Goal: Task Accomplishment & Management: Use online tool/utility

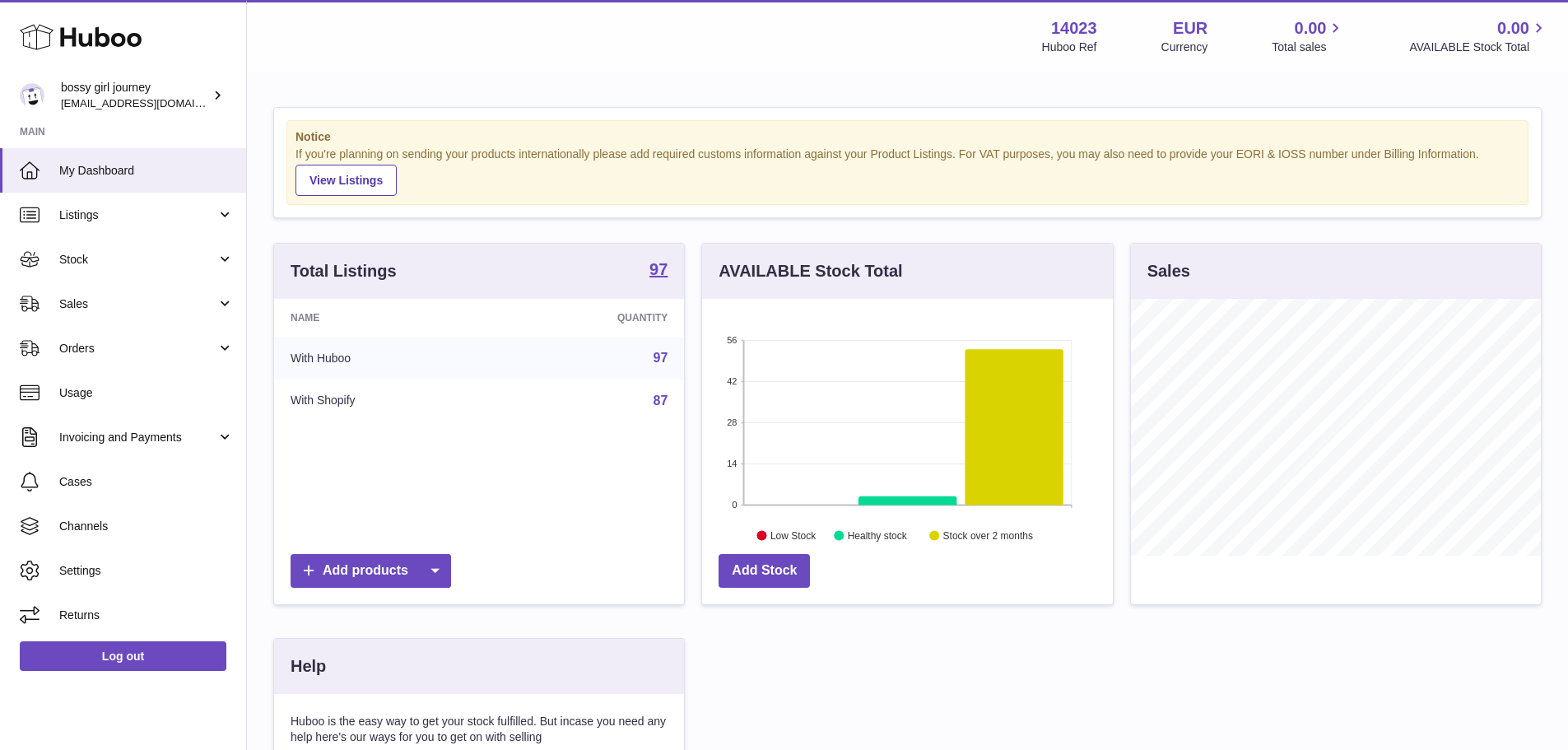
scroll to position [257, 411]
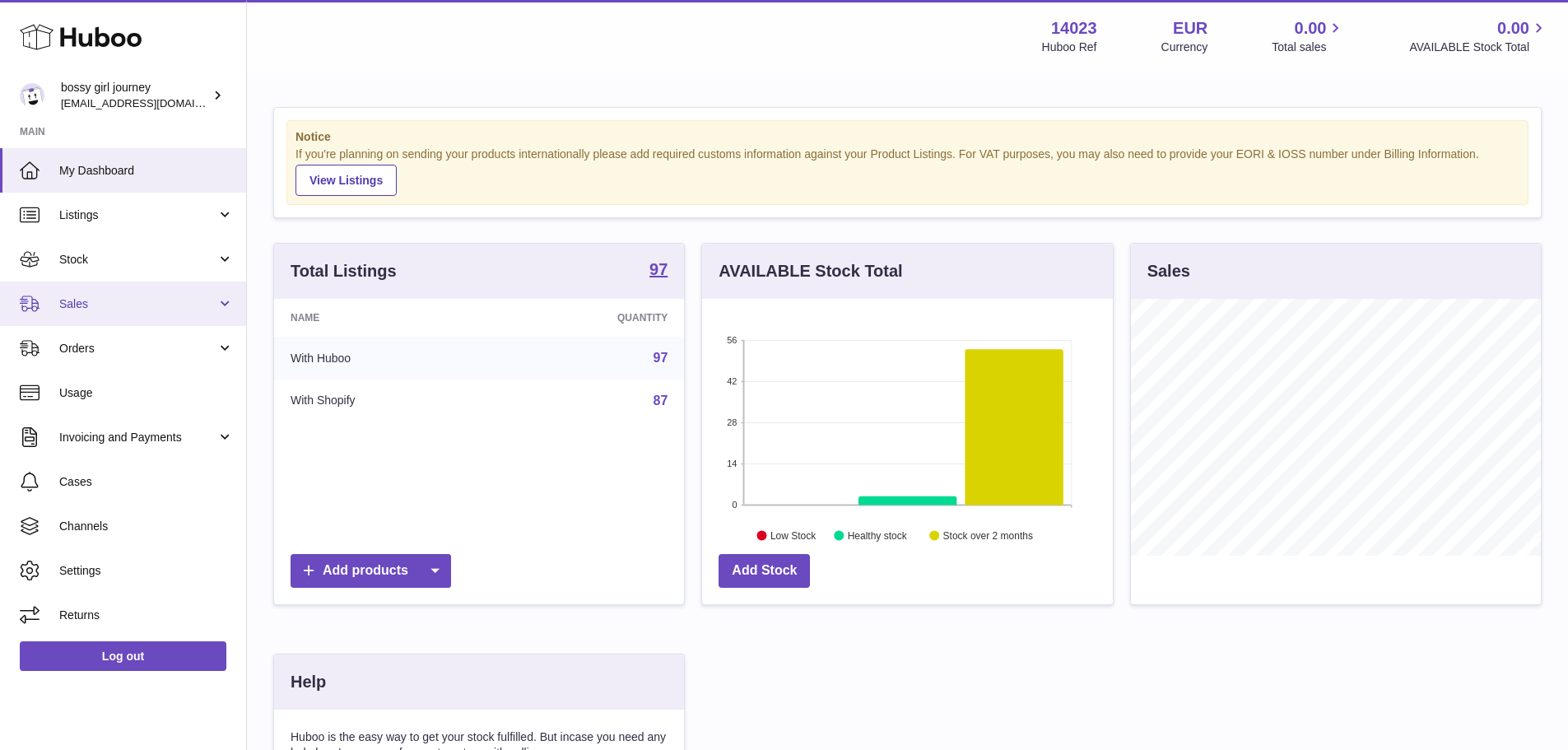
click at [75, 303] on span "Sales" at bounding box center [138, 304] width 158 height 15
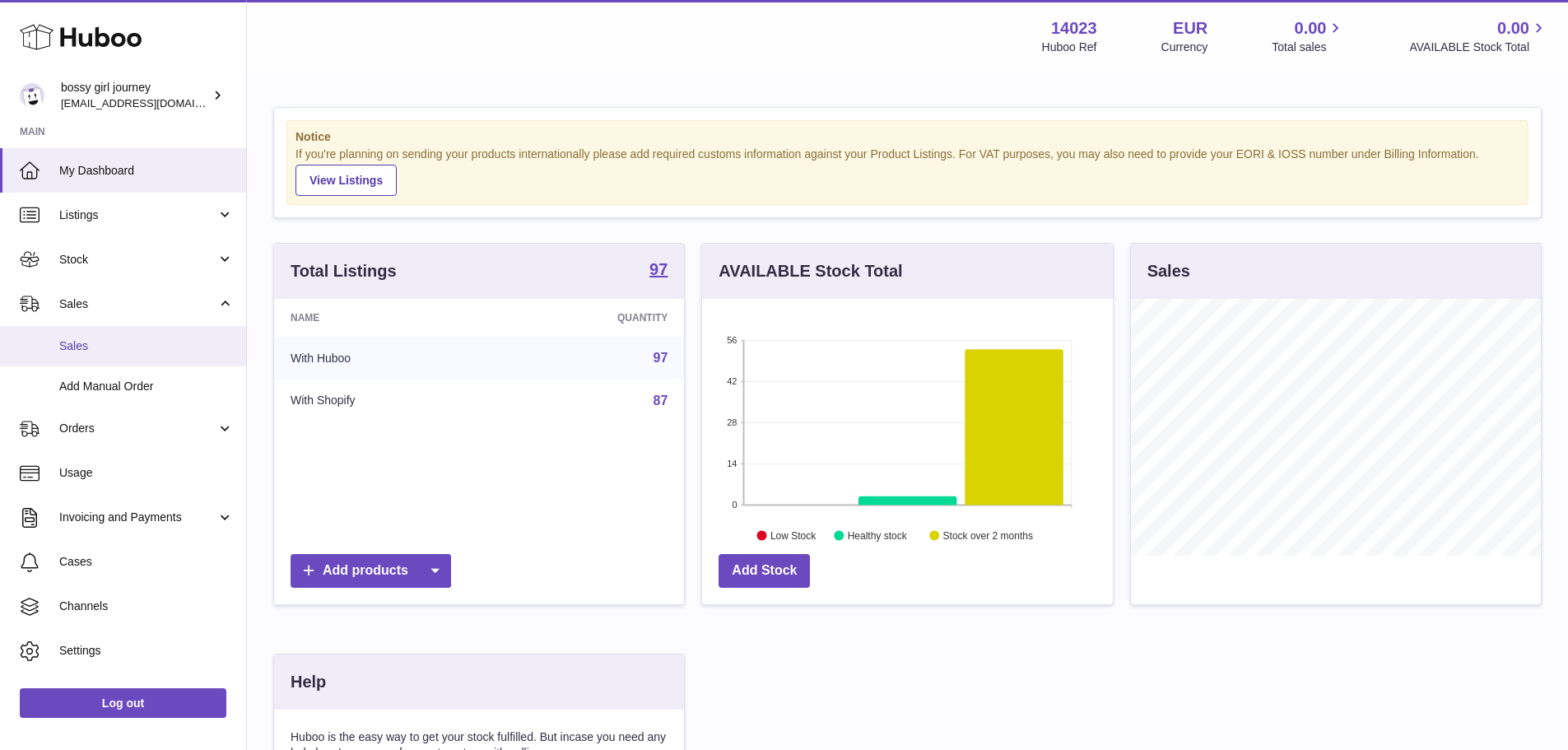
click at [86, 332] on link "Sales" at bounding box center [122, 346] width 246 height 40
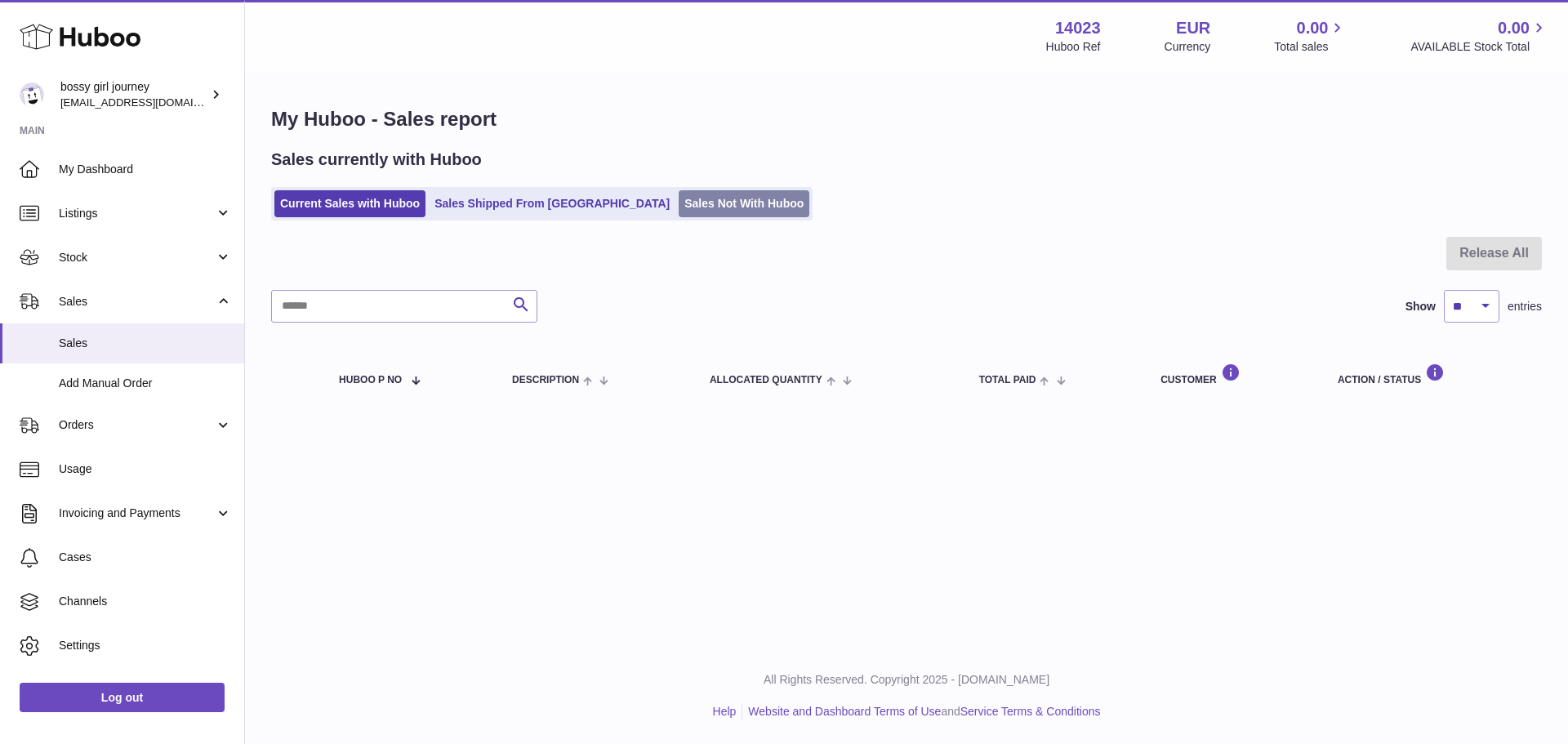
click at [707, 210] on link "Sales Not With Huboo" at bounding box center [744, 204] width 131 height 27
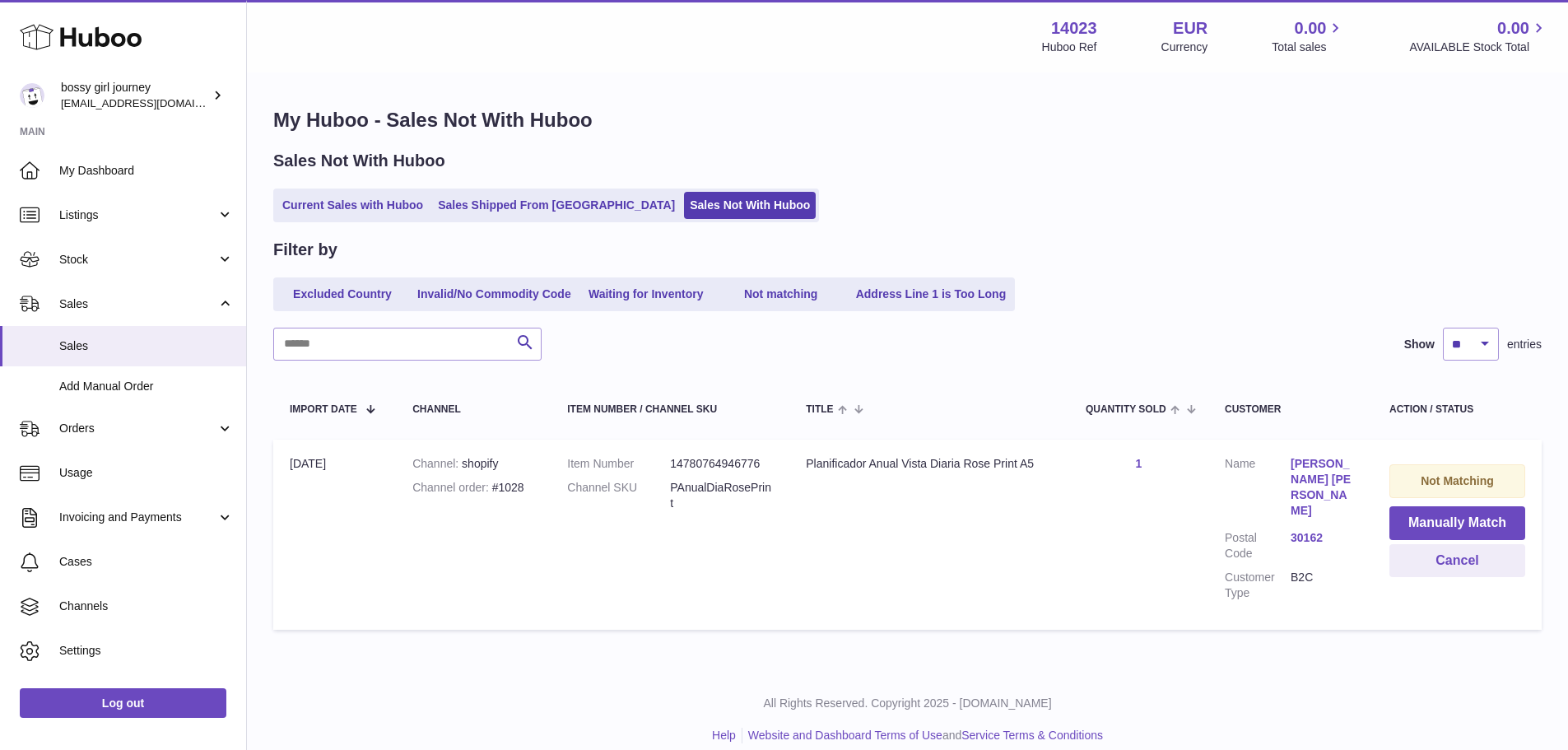
scroll to position [3, 0]
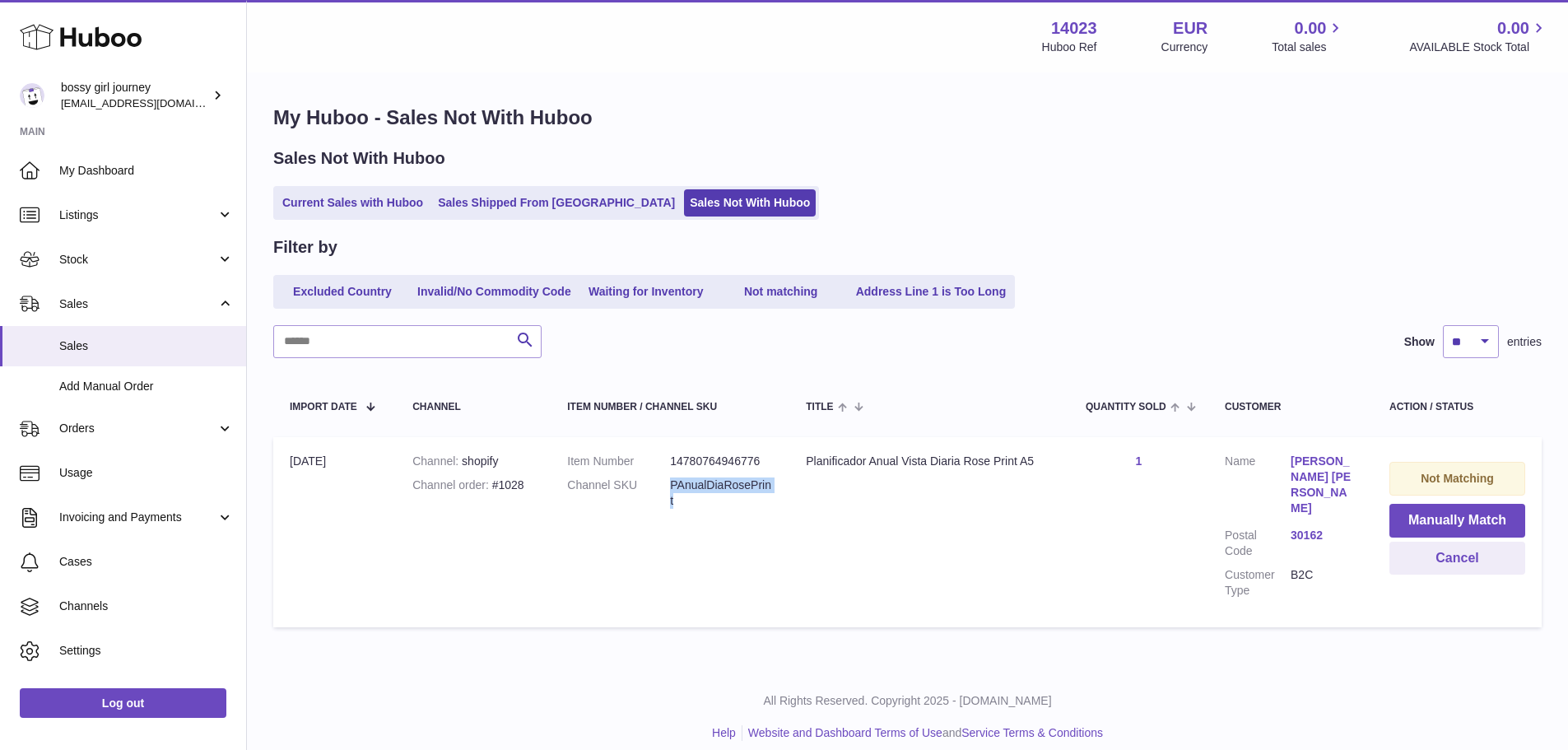
drag, startPoint x: 687, startPoint y: 503, endPoint x: 662, endPoint y: 485, distance: 30.8
click at [662, 485] on dl "Item Number 14780764946776 Channel SKU PAnualDiaRosePrint" at bounding box center [670, 485] width 206 height 63
copy dl "PAnualDiaRosePrint"
click at [1422, 513] on button "Manually Match" at bounding box center [1457, 520] width 136 height 33
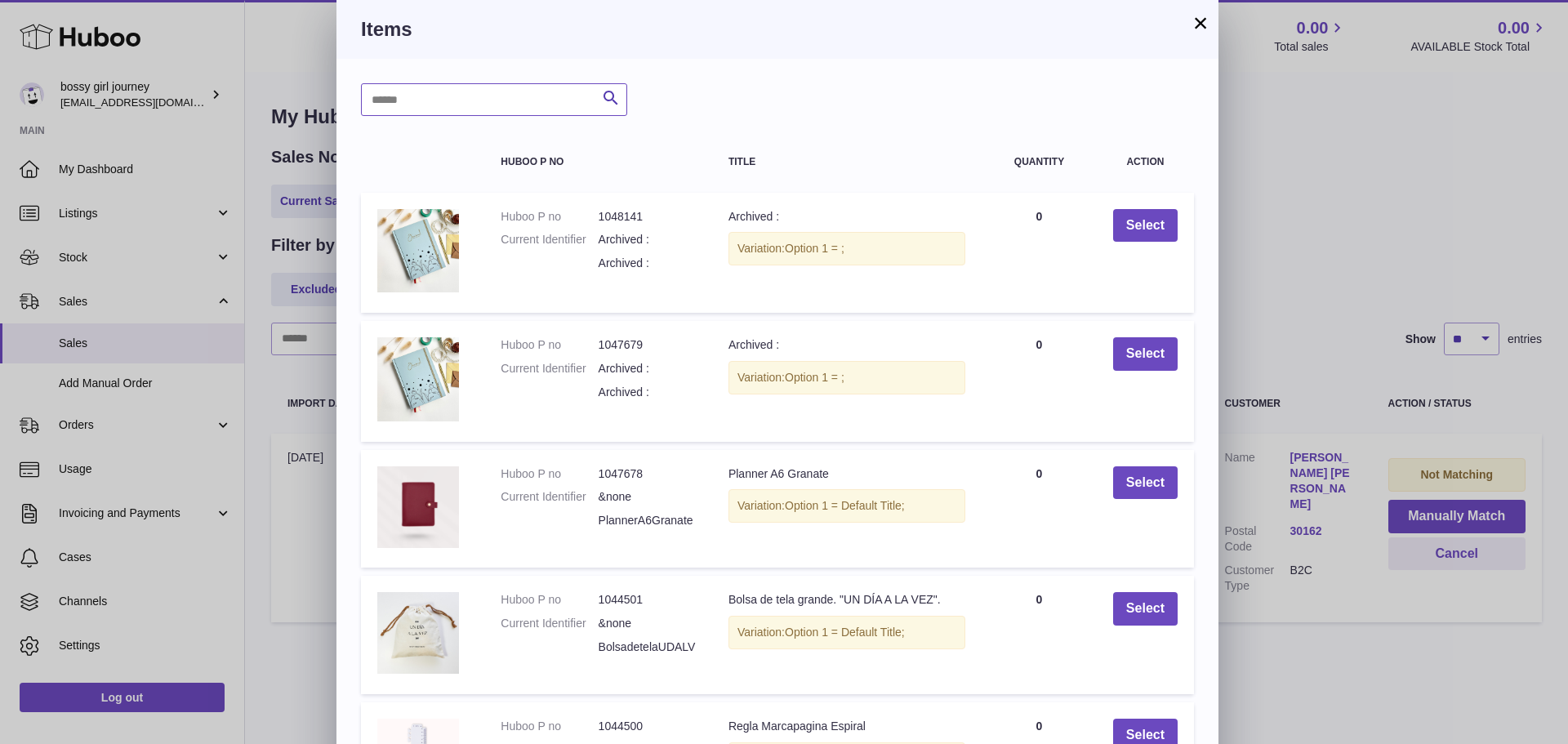
click at [510, 99] on input "text" at bounding box center [494, 99] width 266 height 32
paste input "**********"
type input "**********"
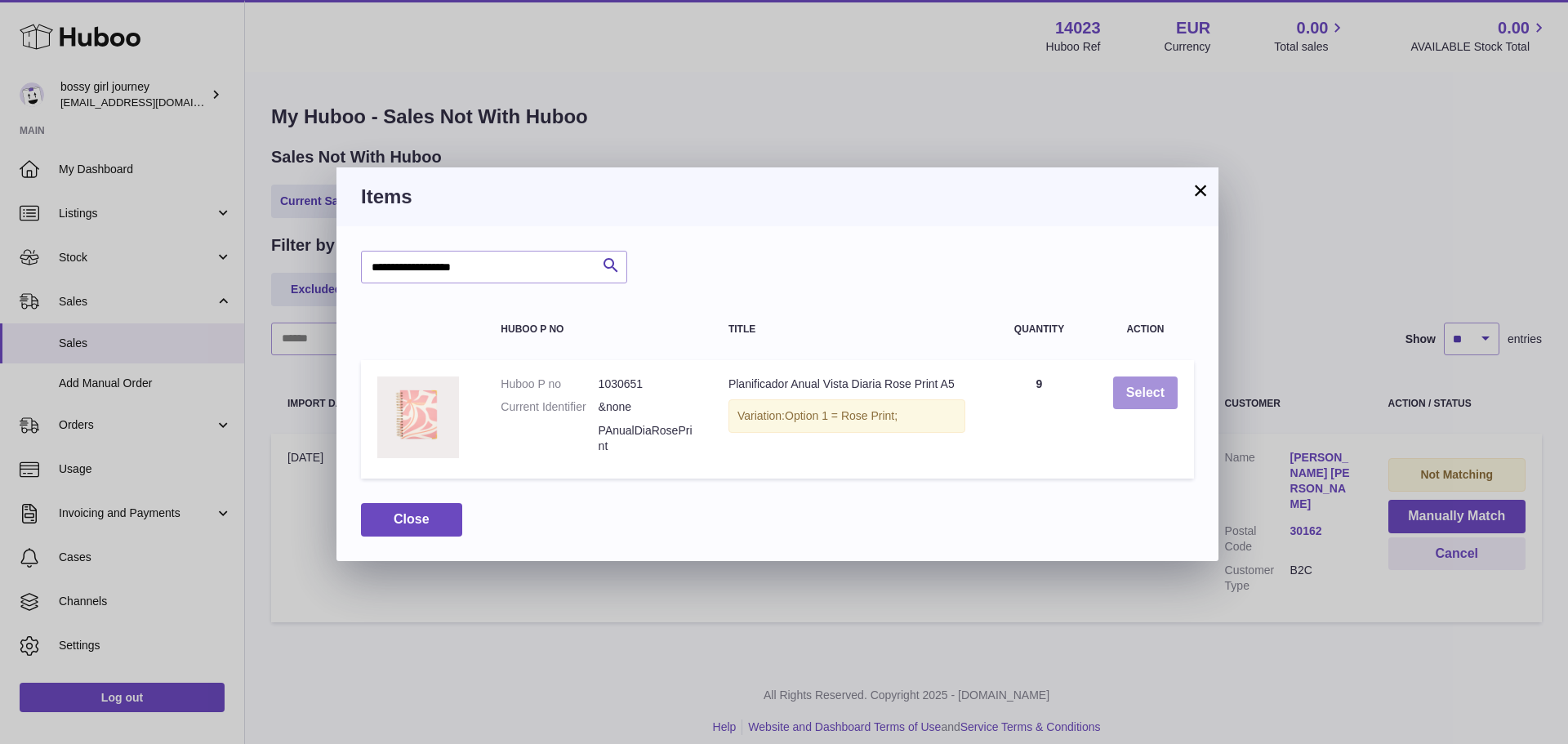
click at [1142, 398] on button "Select" at bounding box center [1146, 392] width 65 height 33
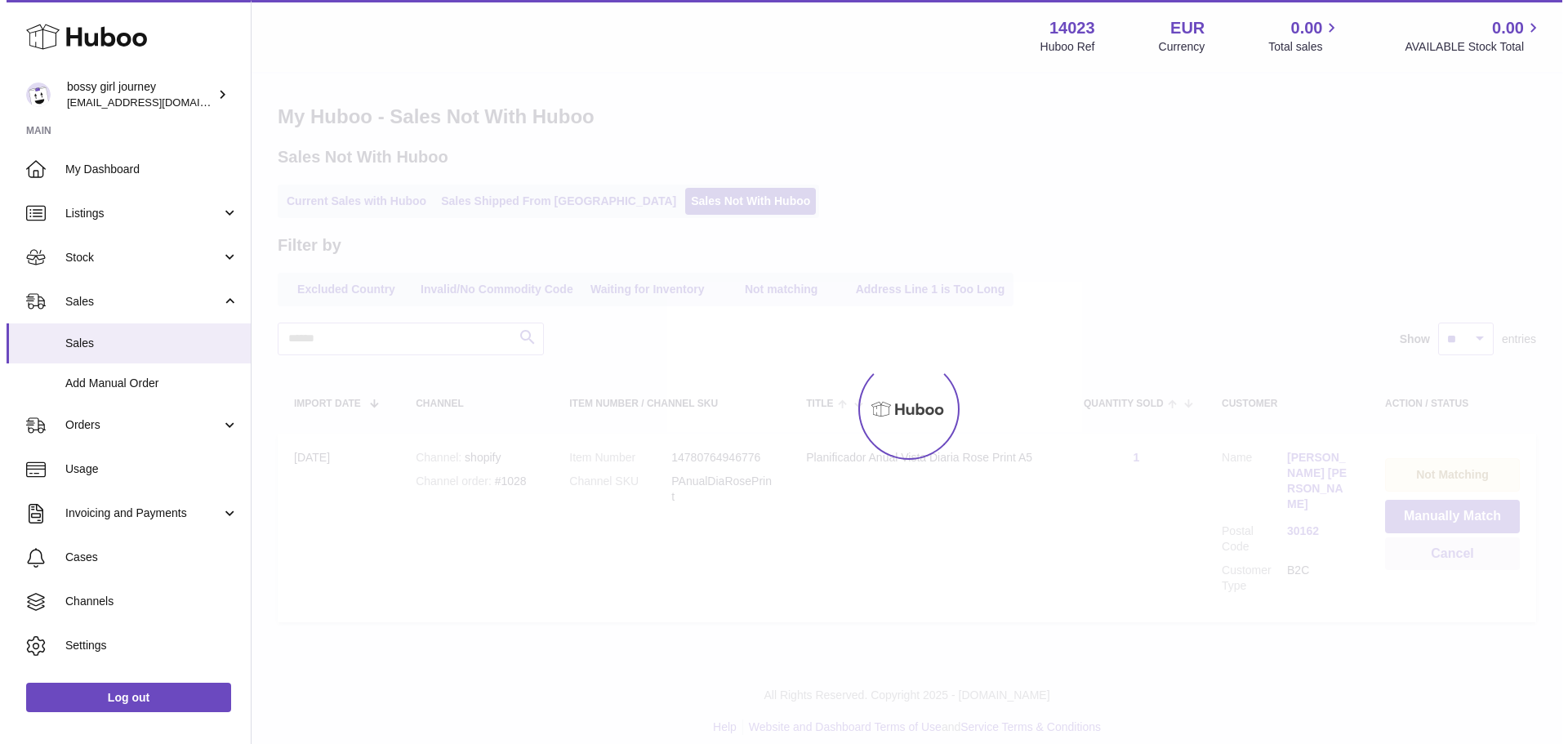
scroll to position [0, 0]
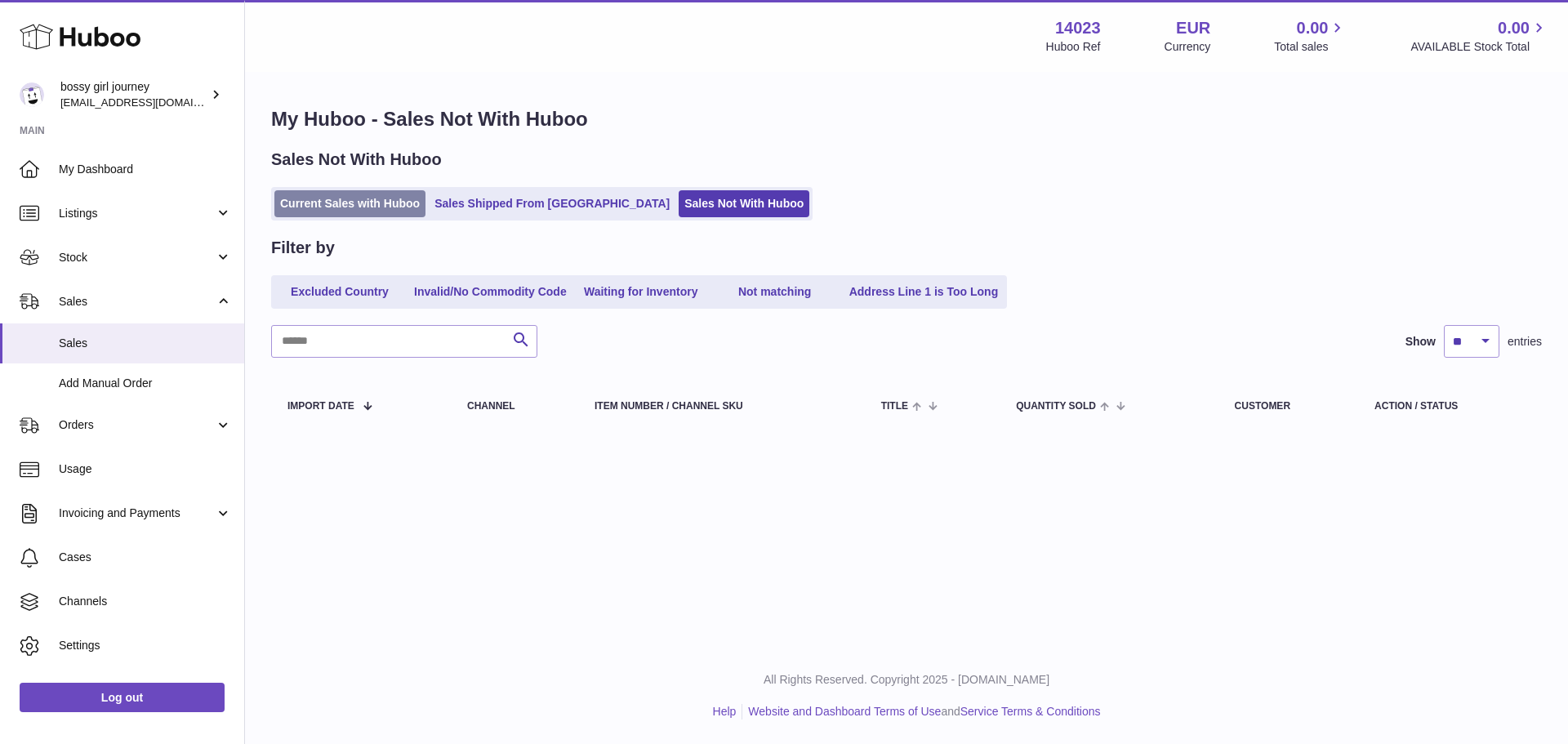
click at [419, 191] on link "Current Sales with Huboo" at bounding box center [350, 204] width 151 height 27
